Goal: Task Accomplishment & Management: Manage account settings

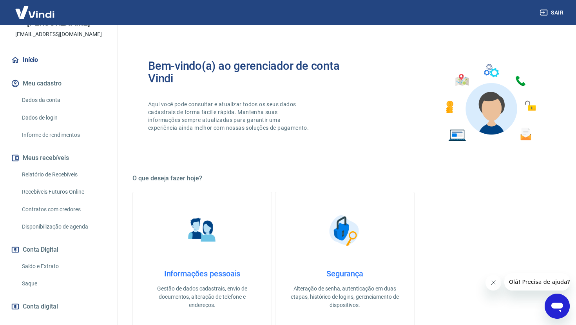
scroll to position [47, 0]
click at [35, 282] on link "Saque" at bounding box center [63, 283] width 89 height 16
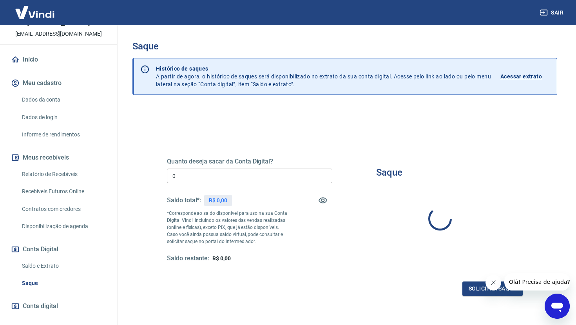
type input "R$ 0,00"
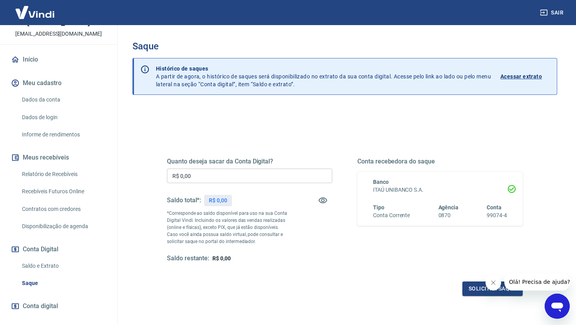
click at [61, 182] on link "Relatório de Recebíveis" at bounding box center [63, 174] width 89 height 16
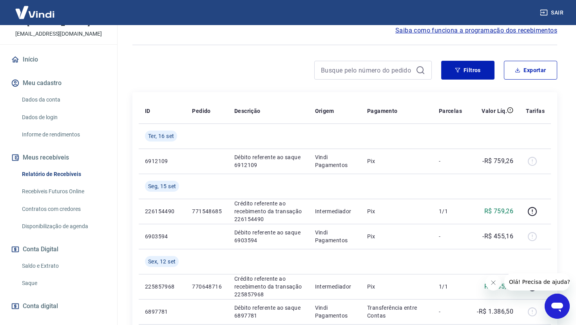
scroll to position [76, 0]
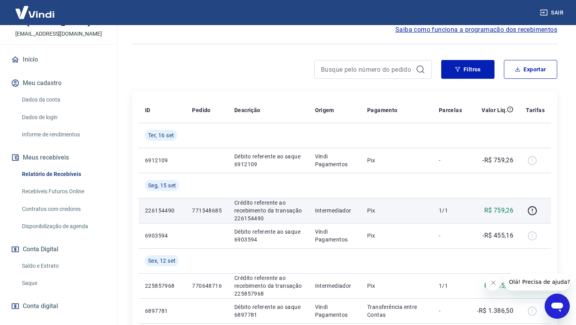
click at [163, 208] on p "226154490" at bounding box center [162, 210] width 34 height 8
click at [531, 213] on icon "button" at bounding box center [532, 211] width 10 height 10
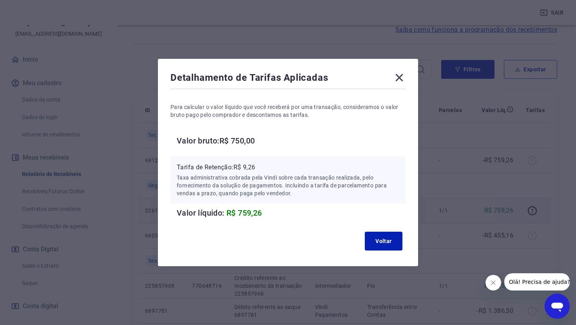
click at [397, 79] on icon at bounding box center [399, 77] width 7 height 7
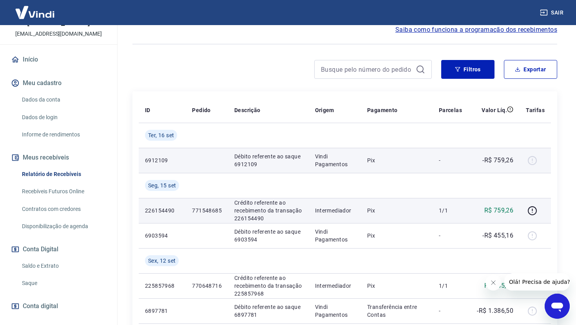
click at [533, 160] on div at bounding box center [535, 160] width 19 height 13
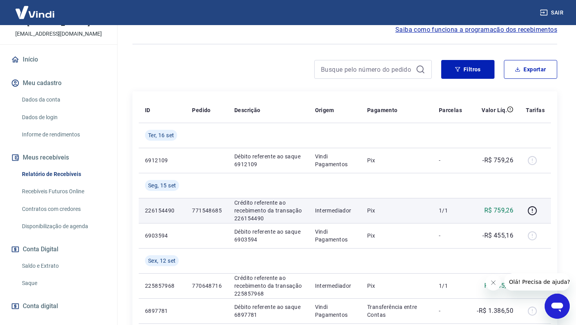
click at [52, 199] on link "Recebíveis Futuros Online" at bounding box center [63, 191] width 89 height 16
